Goal: Information Seeking & Learning: Learn about a topic

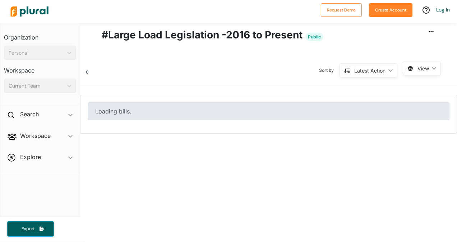
scroll to position [36, 0]
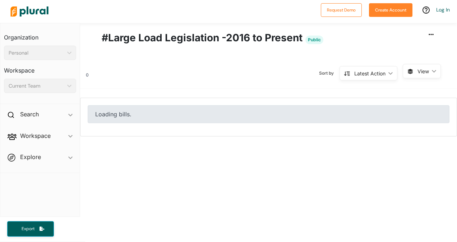
click at [346, 76] on div "Latest Action ic_keyboard_arrow_down" at bounding box center [369, 73] width 58 height 14
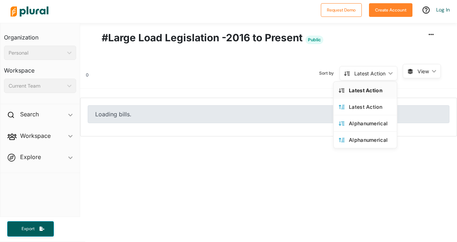
click at [349, 89] on div "Latest Action" at bounding box center [370, 90] width 43 height 6
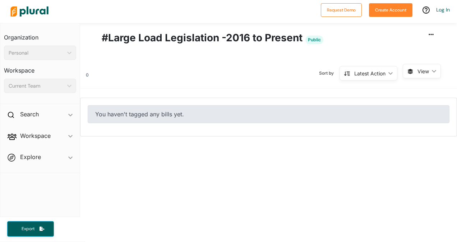
click at [178, 116] on div "You haven't tagged any bills yet." at bounding box center [269, 114] width 362 height 18
click at [24, 117] on h2 "Search" at bounding box center [29, 114] width 19 height 8
click at [22, 133] on h4 "Bills" at bounding box center [41, 131] width 61 height 7
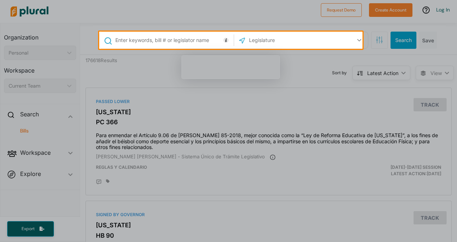
click at [225, 179] on div at bounding box center [228, 145] width 457 height 193
click at [253, 98] on div at bounding box center [228, 145] width 457 height 193
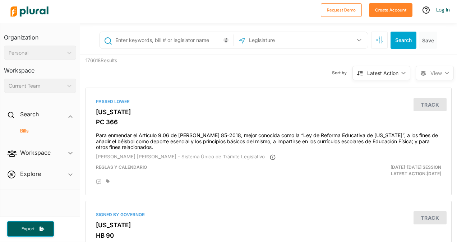
click at [178, 37] on input "text" at bounding box center [173, 40] width 117 height 14
type input "data center"
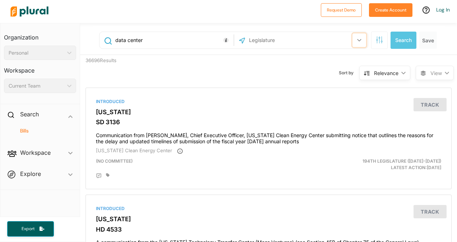
click at [352, 40] on button "button" at bounding box center [359, 40] width 14 height 14
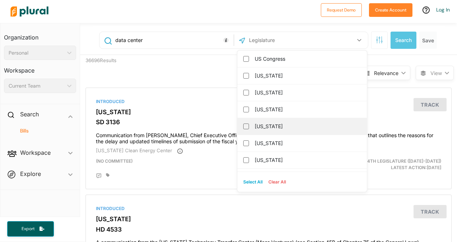
click at [261, 127] on label "[US_STATE]" at bounding box center [307, 126] width 105 height 11
click at [249, 127] on input "[US_STATE]" at bounding box center [246, 127] width 6 height 6
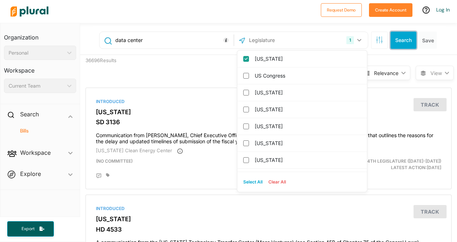
click at [401, 41] on button "Search" at bounding box center [404, 40] width 26 height 17
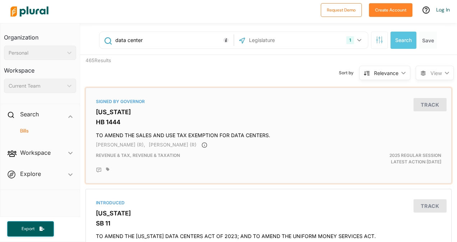
click at [129, 135] on h4 "TO AMEND THE SALES AND USE TAX EXEMPTION FOR DATA CENTERS." at bounding box center [268, 134] width 345 height 10
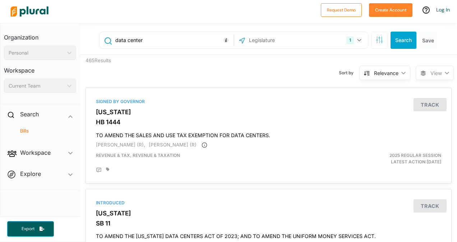
click at [126, 41] on input "data center" at bounding box center [173, 40] width 117 height 14
type input "data+center"
click at [400, 41] on button "Search" at bounding box center [404, 40] width 26 height 17
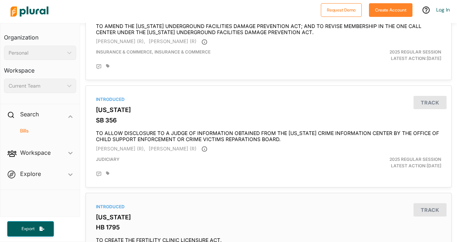
scroll to position [2514, 0]
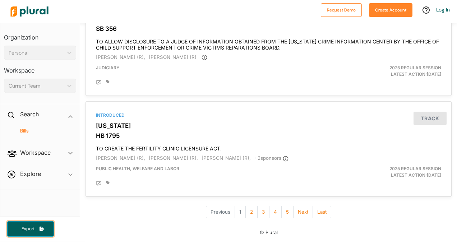
click at [36, 233] on button "Export" at bounding box center [30, 228] width 47 height 15
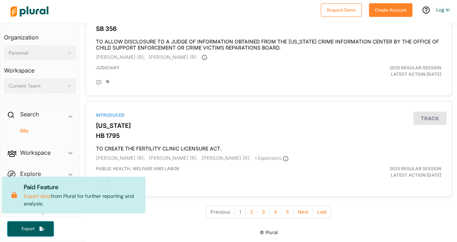
click at [102, 231] on footer "© Plural" at bounding box center [268, 232] width 365 height 9
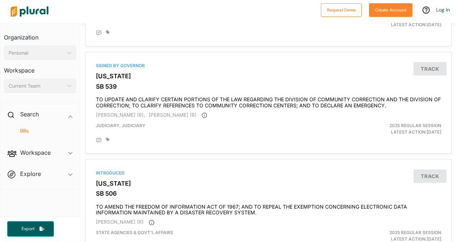
scroll to position [1580, 0]
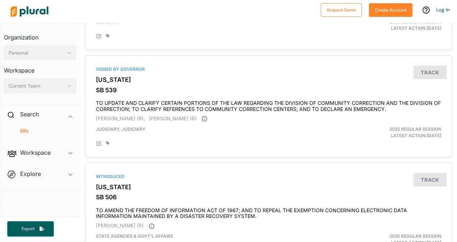
click at [72, 157] on span "Workspace ic_keyboard_arrow_down Members Bills Tags Saved Searches Activity" at bounding box center [39, 153] width 79 height 19
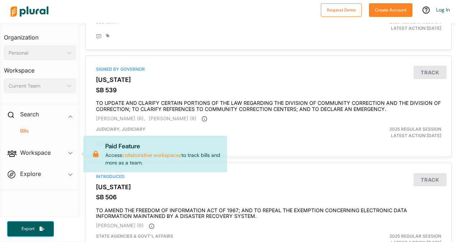
click at [70, 155] on span "Workspace ic_keyboard_arrow_down Members Bills Tags Saved Searches Activity Pai…" at bounding box center [39, 153] width 79 height 19
click at [72, 174] on span "Explore ic_keyboard_arrow_down Overview" at bounding box center [39, 175] width 79 height 19
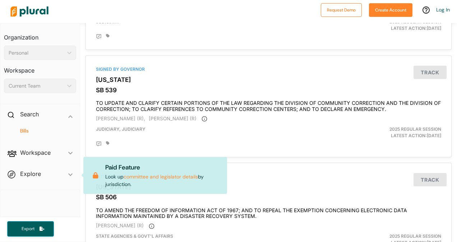
click at [36, 88] on div "Current Team" at bounding box center [37, 86] width 56 height 8
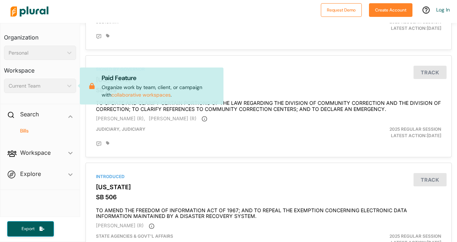
click at [43, 55] on div "Personal" at bounding box center [37, 53] width 56 height 8
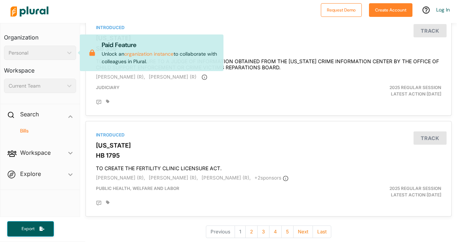
scroll to position [2514, 0]
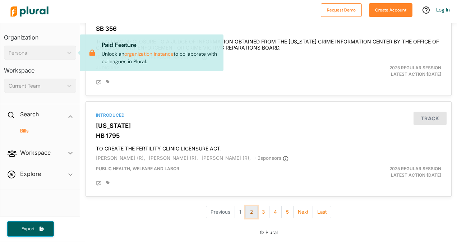
click at [252, 209] on button "2" at bounding box center [251, 212] width 12 height 13
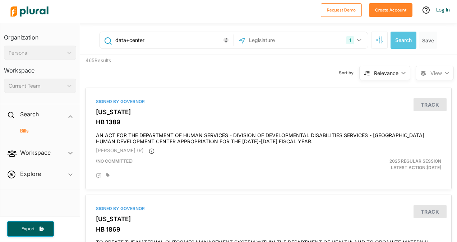
click at [180, 41] on input "data+center" at bounding box center [173, 40] width 117 height 14
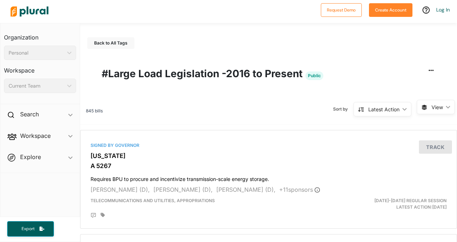
click at [380, 109] on div "Latest Action" at bounding box center [383, 110] width 31 height 8
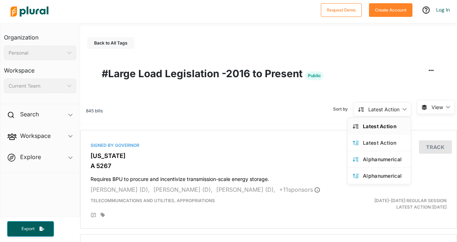
click at [380, 109] on div "Latest Action" at bounding box center [383, 110] width 31 height 8
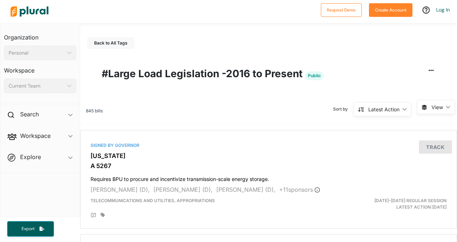
click at [443, 107] on icon "ic_keyboard_arrow_down" at bounding box center [446, 107] width 7 height 3
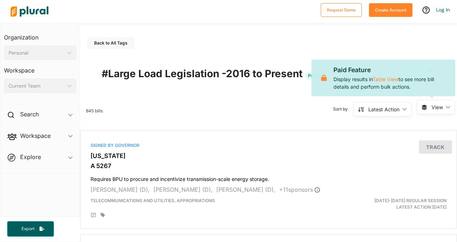
click at [443, 107] on icon "ic_keyboard_arrow_down" at bounding box center [446, 107] width 7 height 3
click at [394, 110] on div "Latest Action" at bounding box center [383, 110] width 31 height 8
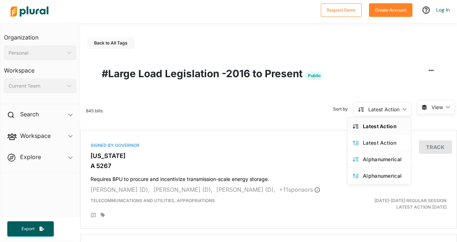
click at [268, 107] on div "Sort by Latest Action ic_keyboard_arrow_down Latest Action Latest Action Alphan…" at bounding box center [260, 109] width 314 height 19
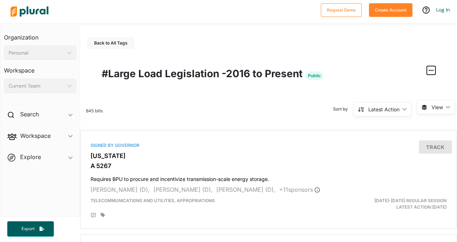
click at [429, 69] on button "button" at bounding box center [431, 70] width 9 height 9
click at [405, 110] on div "Latest Action ic_keyboard_arrow_down" at bounding box center [383, 109] width 58 height 14
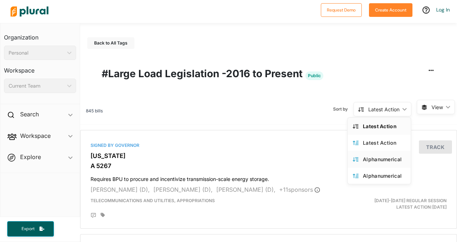
click at [381, 161] on div "Alphanumerical" at bounding box center [384, 159] width 43 height 6
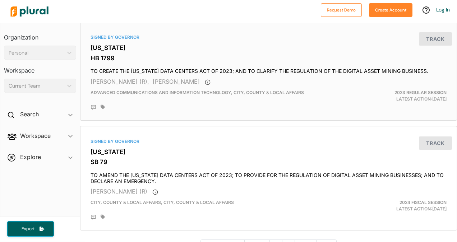
scroll to position [2600, 0]
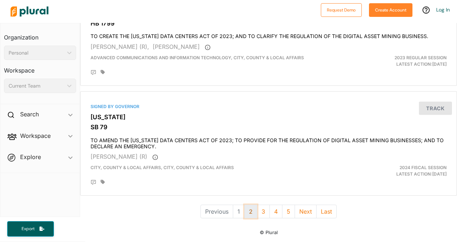
click at [249, 207] on button "2" at bounding box center [250, 212] width 13 height 14
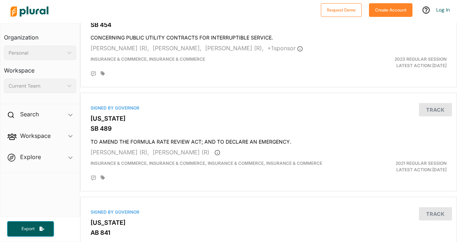
scroll to position [287, 0]
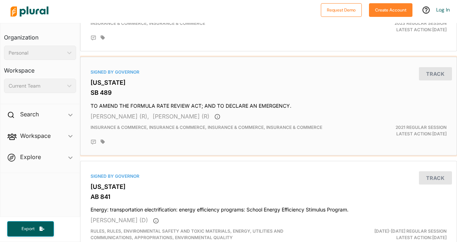
click at [178, 103] on h4 "TO AMEND THE FORMULA RATE REVIEW ACT; AND TO DECLARE AN EMERGENCY." at bounding box center [269, 105] width 356 height 10
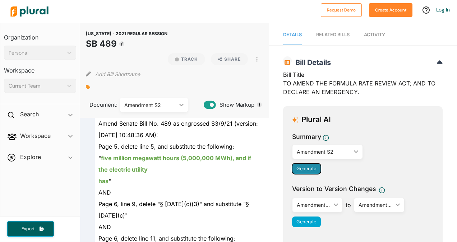
click at [301, 170] on span "Generate" at bounding box center [306, 168] width 20 height 5
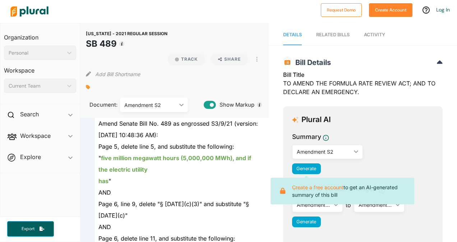
click at [417, 137] on span "Summary" at bounding box center [363, 138] width 142 height 12
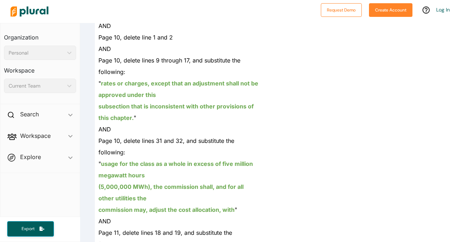
scroll to position [1258, 0]
